Goal: Find specific page/section: Find specific page/section

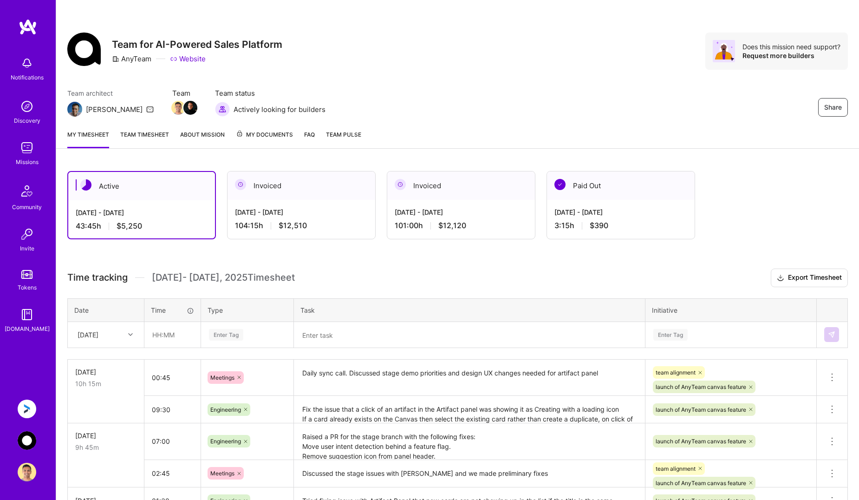
scroll to position [73, 0]
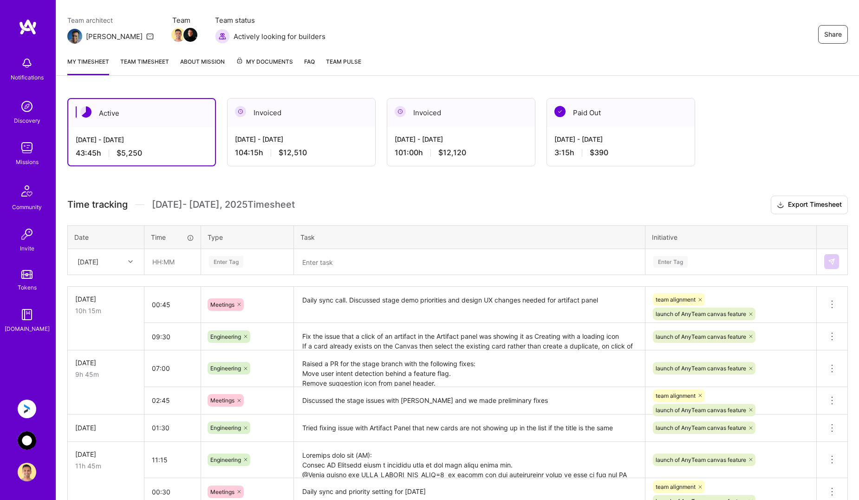
click at [31, 442] on img at bounding box center [27, 440] width 19 height 19
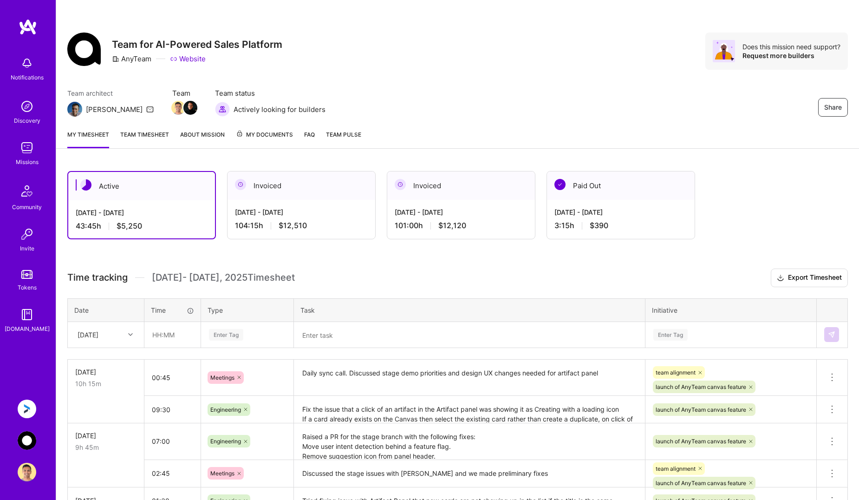
click at [28, 403] on img at bounding box center [27, 408] width 19 height 19
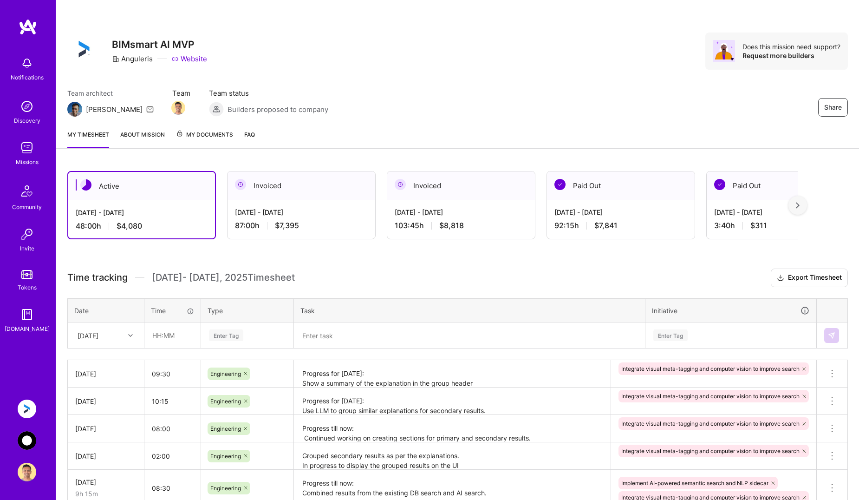
click at [25, 442] on img at bounding box center [27, 440] width 19 height 19
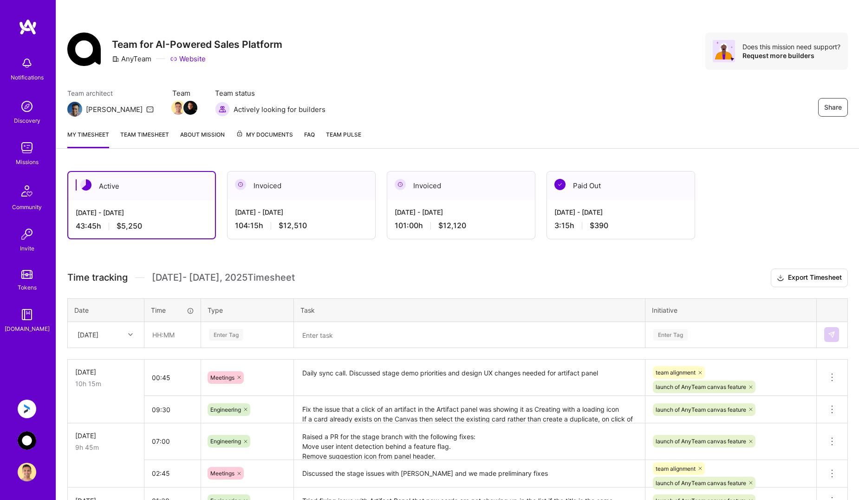
click at [28, 405] on img at bounding box center [27, 408] width 19 height 19
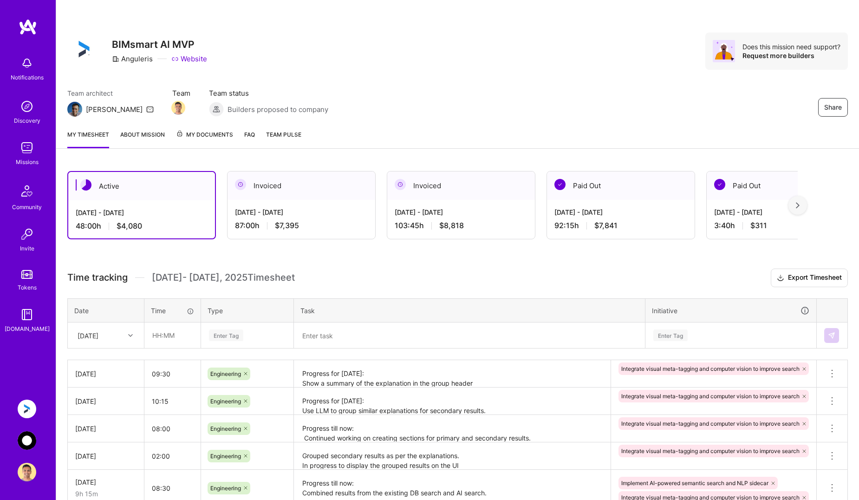
click at [27, 440] on img at bounding box center [27, 440] width 19 height 19
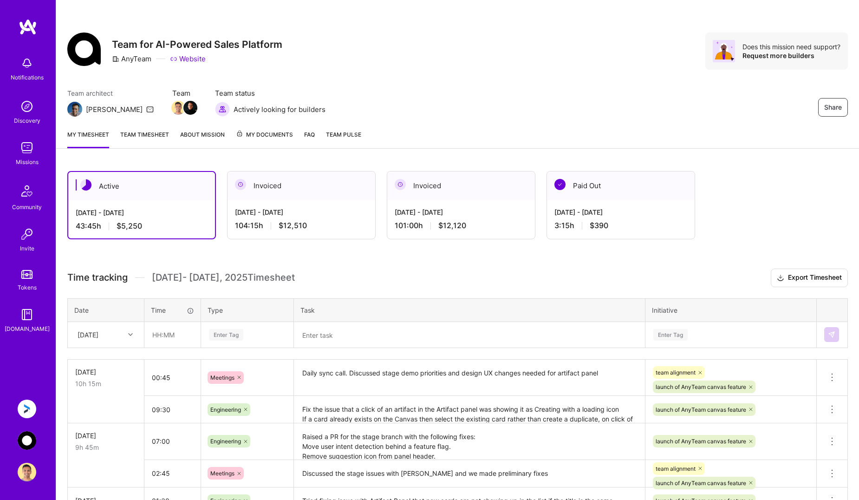
click at [623, 273] on h3 "Time tracking [DATE] - [DATE] Timesheet Export Timesheet" at bounding box center [457, 277] width 781 height 19
